Goal: Information Seeking & Learning: Learn about a topic

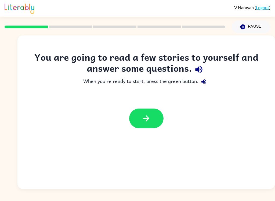
click at [148, 118] on icon "button" at bounding box center [146, 118] width 6 height 6
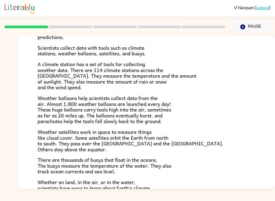
scroll to position [77, 0]
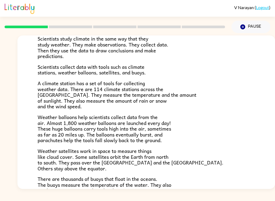
click at [235, 177] on p "There are thousands of buoys that float in the oceans. The buoys measure the te…" at bounding box center [146, 184] width 217 height 17
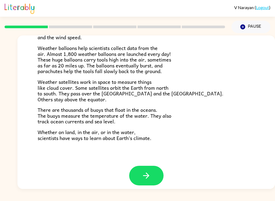
scroll to position [145, 0]
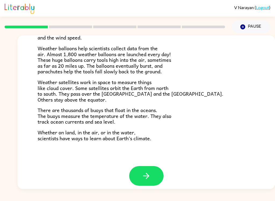
click at [147, 177] on button "button" at bounding box center [146, 176] width 34 height 20
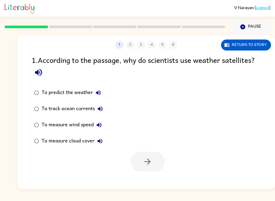
scroll to position [0, 0]
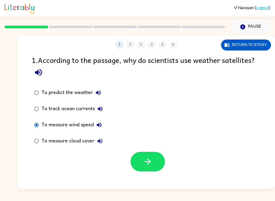
click at [156, 165] on button "button" at bounding box center [148, 162] width 34 height 20
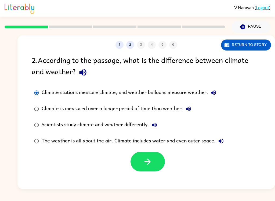
click at [154, 164] on button "button" at bounding box center [148, 162] width 34 height 20
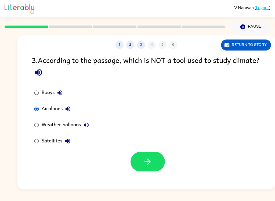
click at [158, 160] on button "button" at bounding box center [148, 162] width 34 height 20
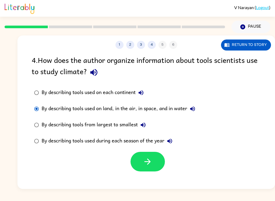
click at [146, 160] on icon "button" at bounding box center [147, 161] width 9 height 9
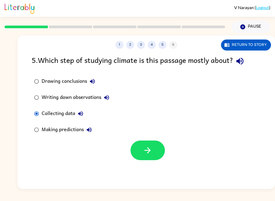
click at [147, 160] on button "button" at bounding box center [148, 151] width 34 height 20
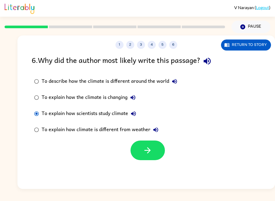
click at [142, 152] on button "button" at bounding box center [148, 151] width 34 height 20
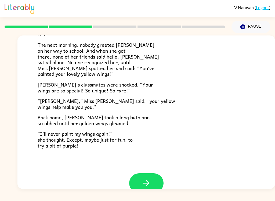
scroll to position [144, 0]
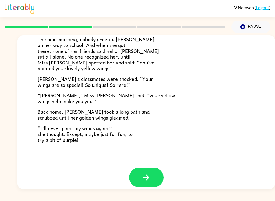
click at [157, 172] on button "button" at bounding box center [146, 178] width 34 height 20
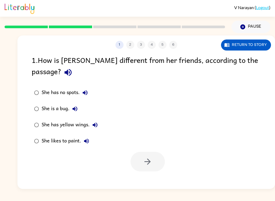
scroll to position [0, 0]
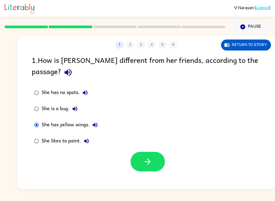
click at [154, 158] on button "button" at bounding box center [148, 162] width 34 height 20
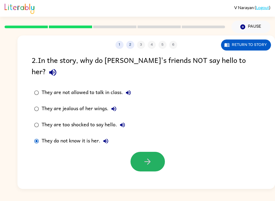
click at [158, 152] on button "button" at bounding box center [148, 162] width 34 height 20
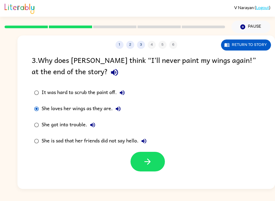
click at [31, 145] on label "She is sad that her friends did not say hello." at bounding box center [90, 141] width 123 height 16
click at [141, 167] on button "button" at bounding box center [148, 162] width 34 height 20
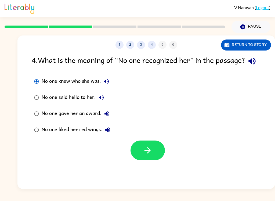
click at [141, 160] on button "button" at bounding box center [148, 151] width 34 height 20
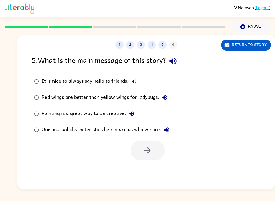
click at [31, 135] on label "Our unusual characteristics help make us who we are." at bounding box center [102, 130] width 146 height 16
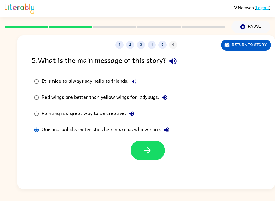
click at [131, 149] on button "button" at bounding box center [148, 151] width 34 height 20
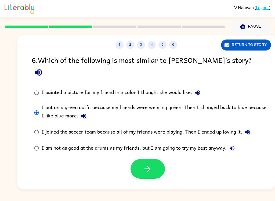
click at [147, 166] on icon "button" at bounding box center [148, 169] width 6 height 6
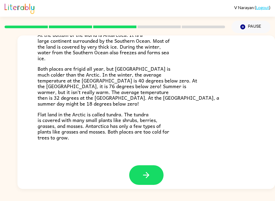
scroll to position [109, 0]
click at [155, 170] on button "button" at bounding box center [146, 175] width 34 height 20
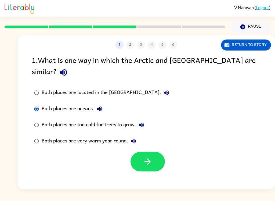
click at [146, 157] on icon "button" at bounding box center [147, 161] width 9 height 9
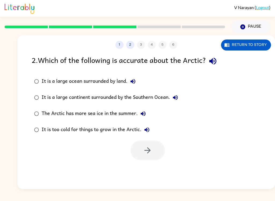
click at [250, 47] on button "Return to story" at bounding box center [246, 44] width 50 height 11
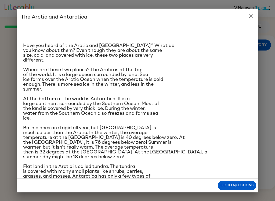
click at [252, 20] on button "close" at bounding box center [251, 16] width 11 height 11
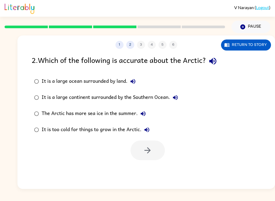
click at [252, 49] on button "Return to story" at bounding box center [246, 44] width 50 height 11
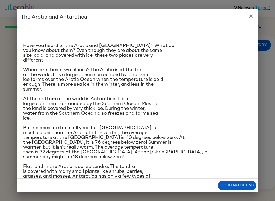
click at [252, 19] on button "close" at bounding box center [251, 16] width 11 height 11
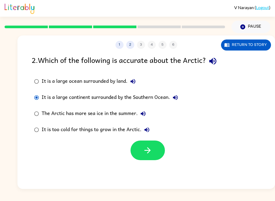
click at [148, 152] on icon "button" at bounding box center [147, 150] width 9 height 9
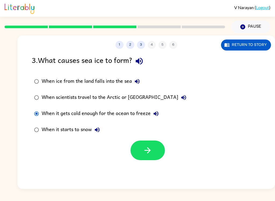
click at [148, 148] on icon "button" at bounding box center [148, 150] width 6 height 6
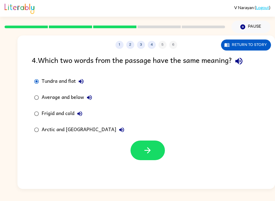
click at [143, 155] on button "button" at bounding box center [148, 151] width 34 height 20
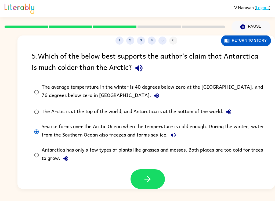
scroll to position [5, 0]
click at [136, 177] on button "button" at bounding box center [148, 179] width 34 height 20
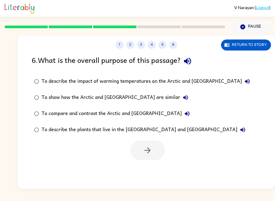
scroll to position [0, 0]
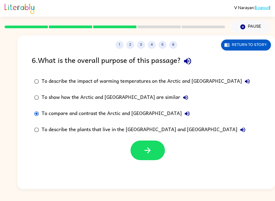
click at [143, 150] on button "button" at bounding box center [148, 151] width 34 height 20
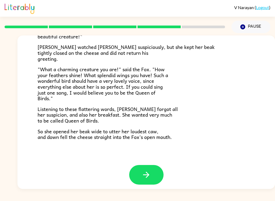
scroll to position [102, 0]
click at [157, 167] on button "button" at bounding box center [146, 175] width 34 height 20
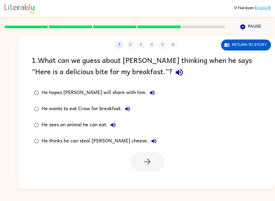
click at [246, 46] on button "Return to story" at bounding box center [246, 44] width 50 height 11
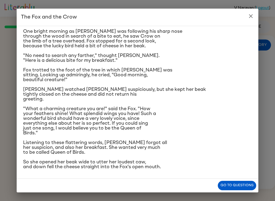
scroll to position [51, 0]
click at [250, 18] on icon "close" at bounding box center [251, 16] width 6 height 6
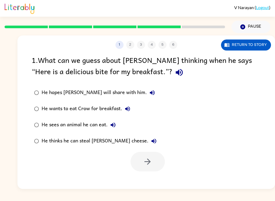
click at [45, 148] on label "He thinks he can steal Crow’s cheese." at bounding box center [95, 141] width 133 height 16
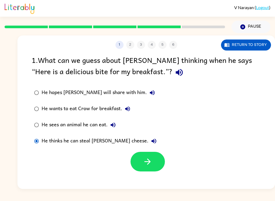
click at [145, 166] on icon "button" at bounding box center [147, 161] width 9 height 9
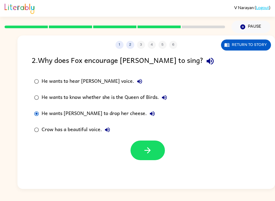
click at [146, 142] on button "button" at bounding box center [148, 151] width 34 height 20
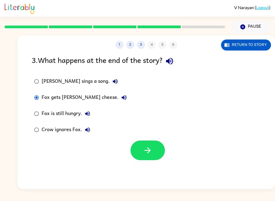
click at [148, 147] on icon "button" at bounding box center [147, 150] width 9 height 9
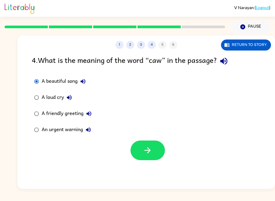
click at [155, 152] on button "button" at bounding box center [148, 151] width 34 height 20
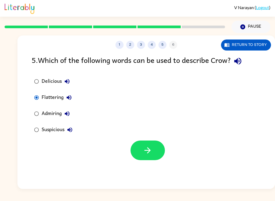
click at [160, 148] on button "button" at bounding box center [148, 151] width 34 height 20
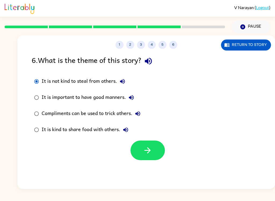
click at [138, 149] on button "button" at bounding box center [148, 151] width 34 height 20
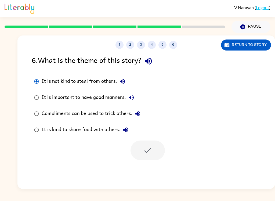
click at [148, 149] on div at bounding box center [148, 151] width 34 height 20
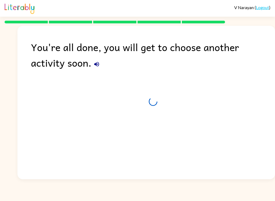
click at [148, 148] on div "You're all done, you will get to choose another activity soon." at bounding box center [146, 101] width 258 height 151
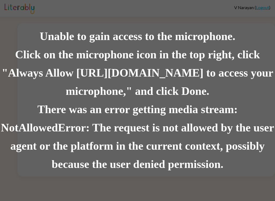
click at [228, 21] on div "Unable to gain access to the microphone. Click on the microphone icon in the to…" at bounding box center [137, 100] width 275 height 201
click at [261, 8] on div "Unable to gain access to the microphone. Click on the microphone icon in the to…" at bounding box center [137, 100] width 275 height 201
